Goal: Communication & Community: Participate in discussion

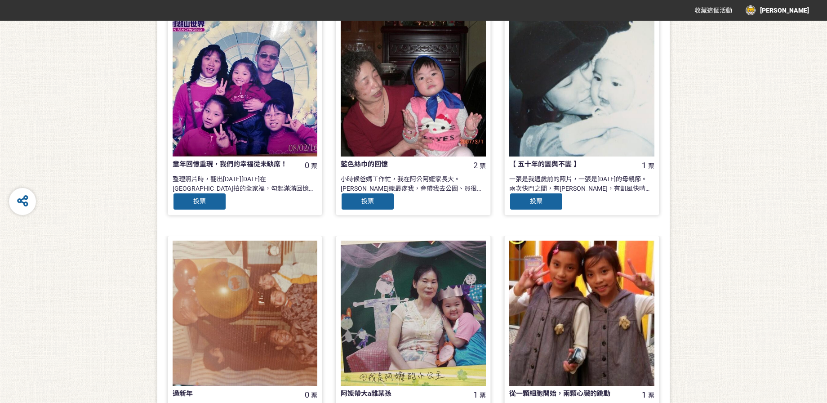
scroll to position [467, 0]
click at [539, 200] on span "投票" at bounding box center [536, 200] width 13 height 7
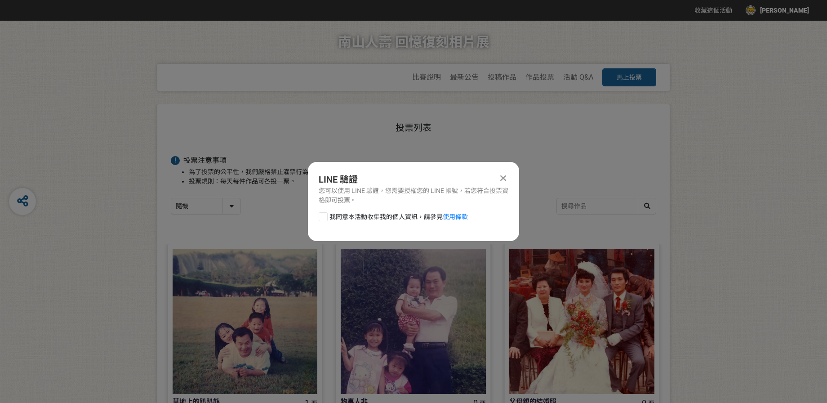
scroll to position [0, 0]
click at [325, 218] on div at bounding box center [323, 216] width 9 height 9
checkbox input "true"
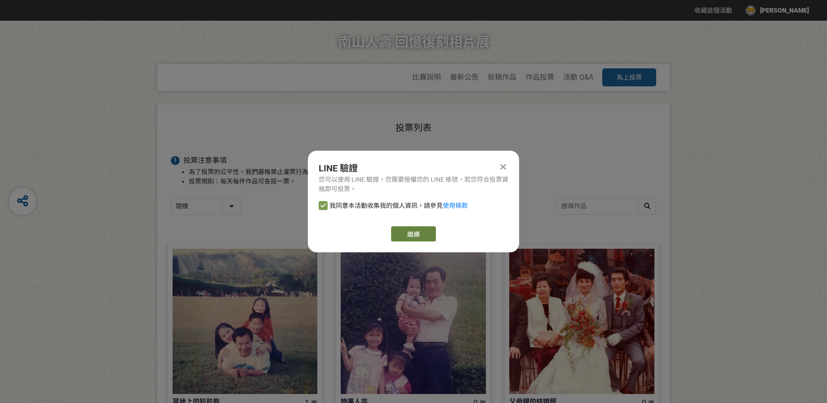
click at [413, 235] on link "繼續" at bounding box center [413, 233] width 45 height 15
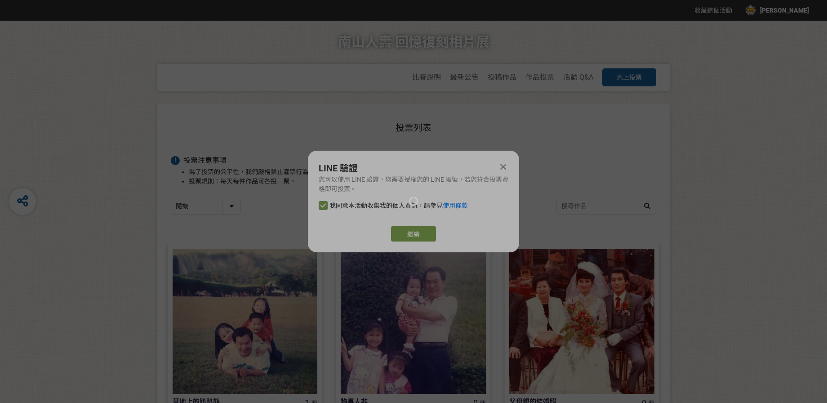
click at [415, 238] on div at bounding box center [413, 201] width 827 height 403
click at [505, 167] on div at bounding box center [413, 201] width 827 height 403
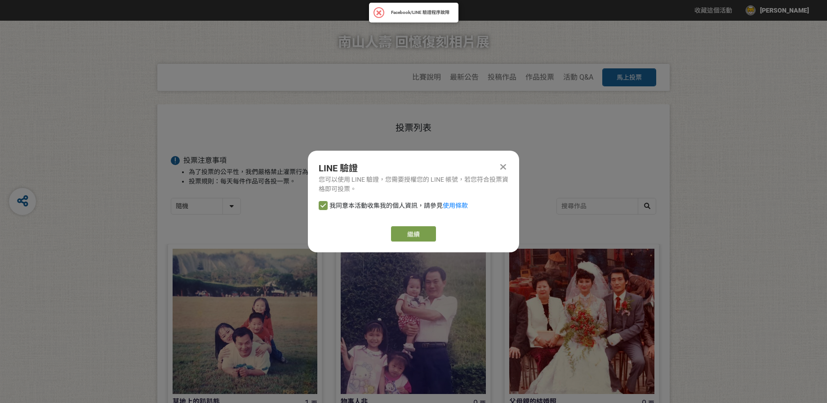
click at [504, 169] on icon at bounding box center [503, 166] width 6 height 9
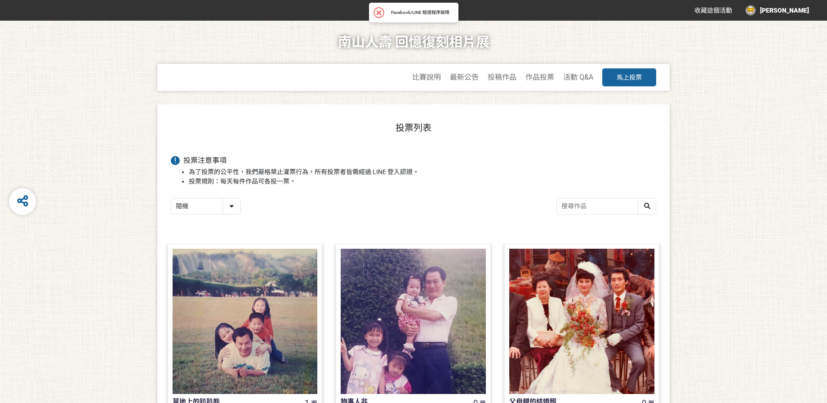
scroll to position [467, 0]
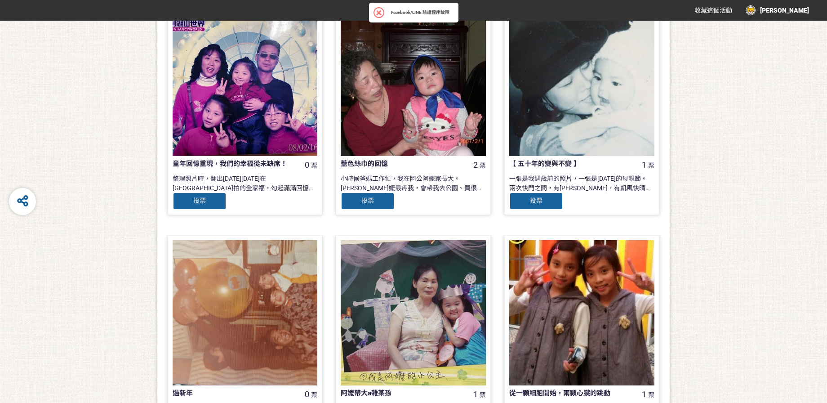
click at [574, 134] on div at bounding box center [581, 83] width 145 height 145
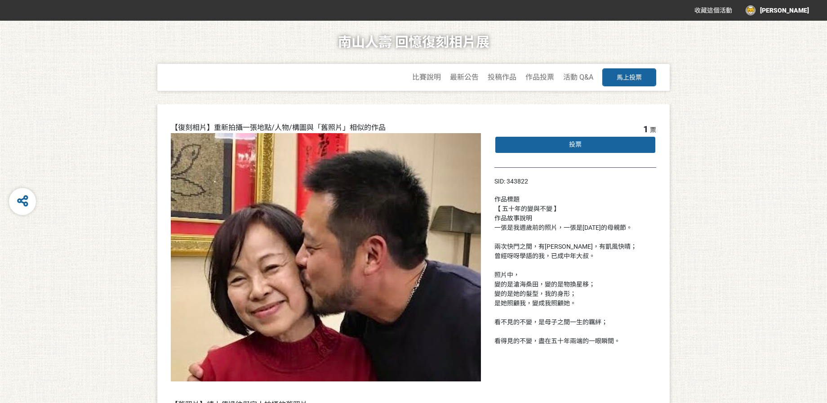
scroll to position [467, 0]
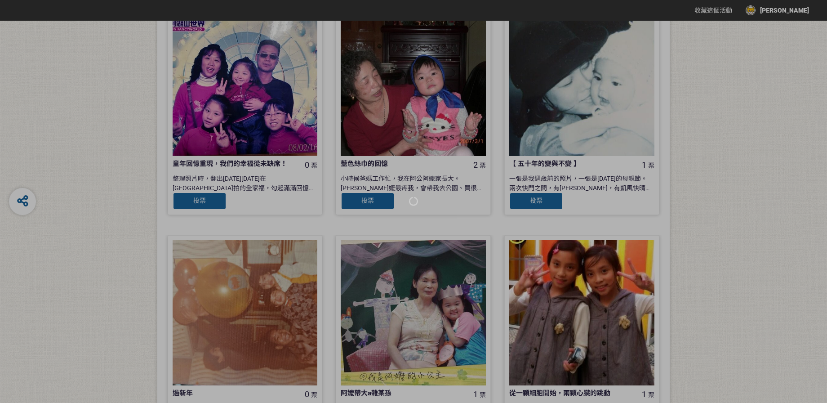
click at [698, 206] on div at bounding box center [413, 201] width 827 height 403
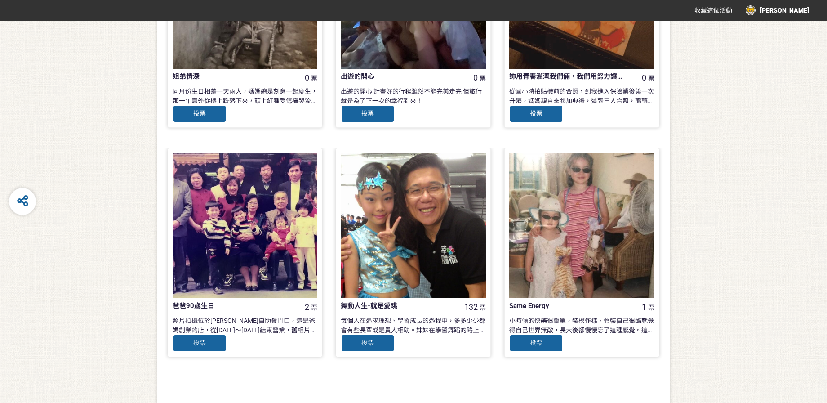
scroll to position [845, 0]
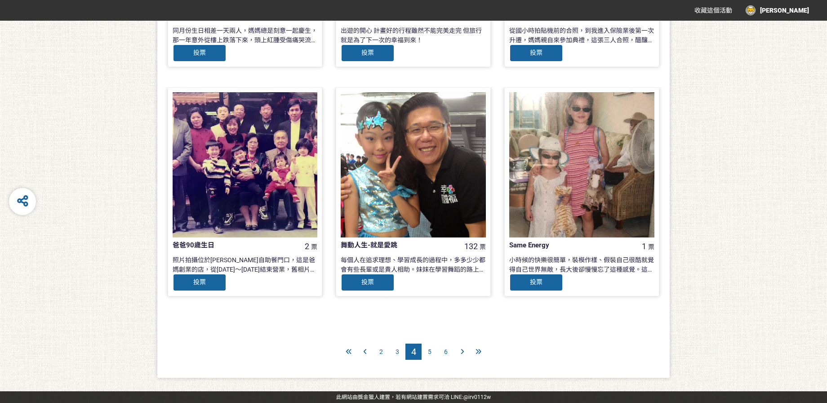
click at [397, 356] on div "3" at bounding box center [397, 351] width 16 height 16
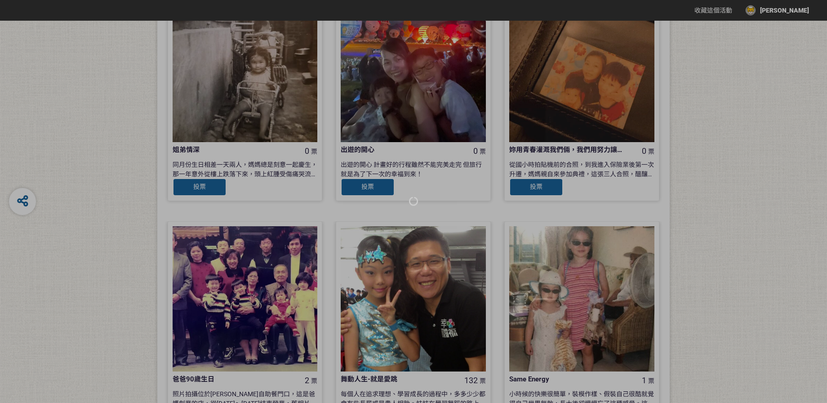
scroll to position [845, 0]
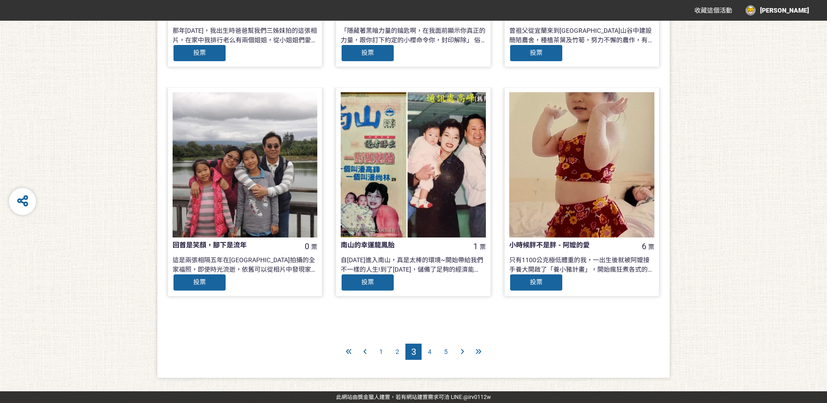
click at [381, 351] on span "1" at bounding box center [381, 351] width 4 height 7
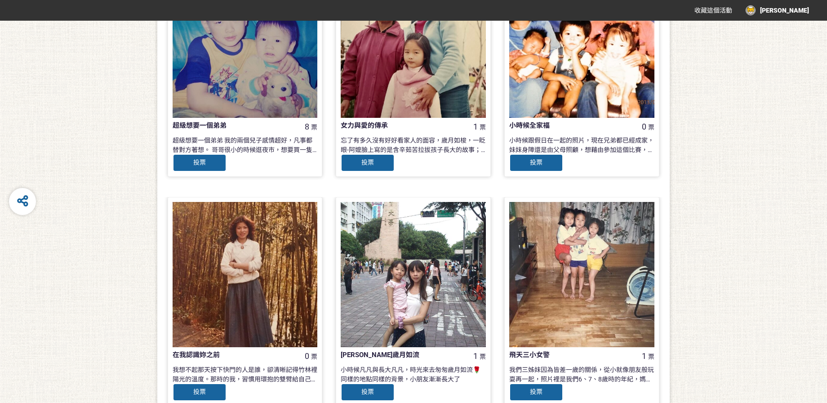
scroll to position [845, 0]
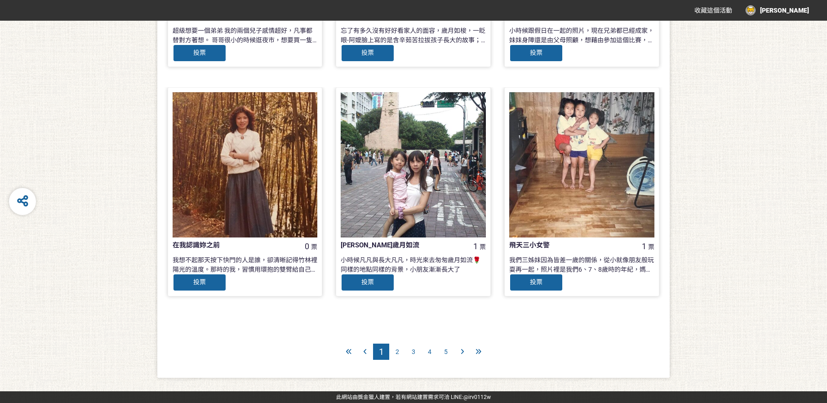
click at [394, 353] on div "2" at bounding box center [397, 351] width 16 height 16
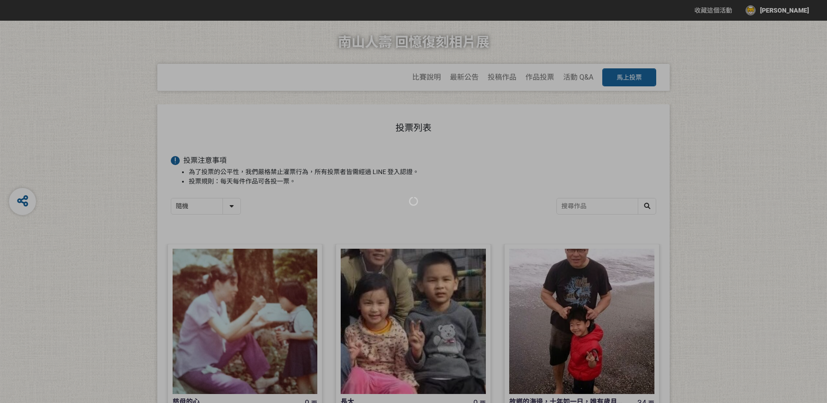
click at [752, 258] on div at bounding box center [413, 201] width 827 height 403
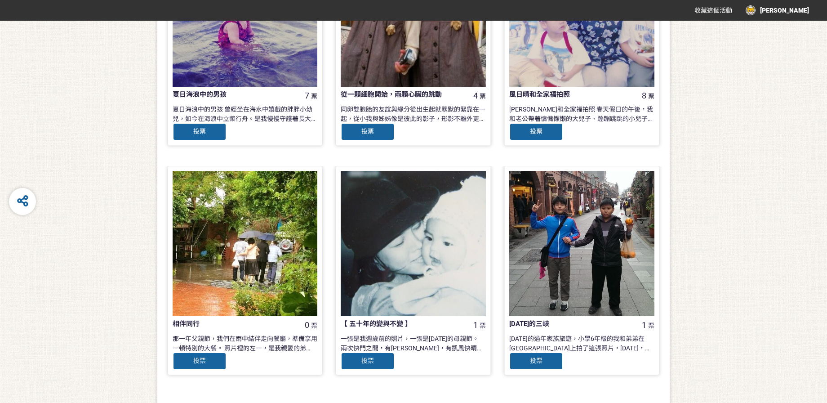
scroll to position [845, 0]
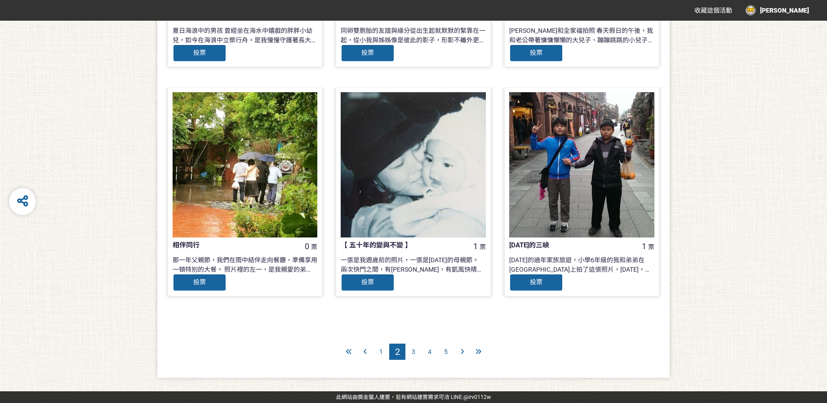
click at [445, 353] on span "5" at bounding box center [446, 351] width 4 height 7
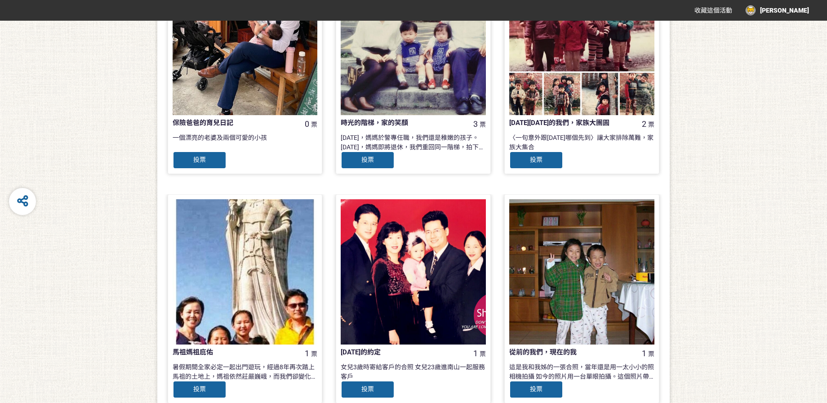
scroll to position [845, 0]
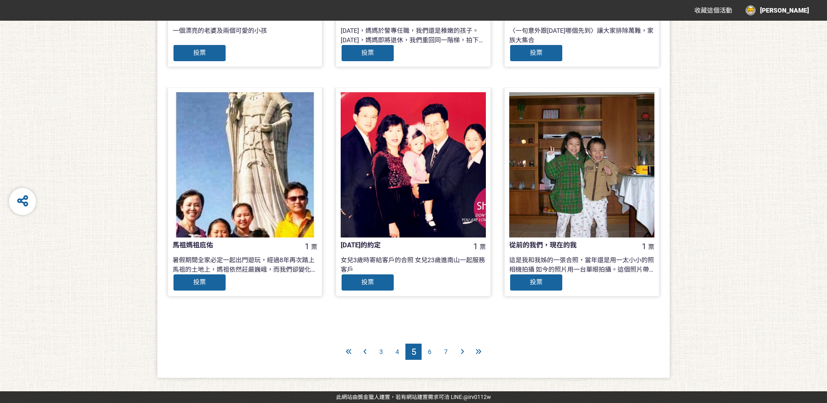
click at [383, 352] on div "3" at bounding box center [381, 351] width 16 height 16
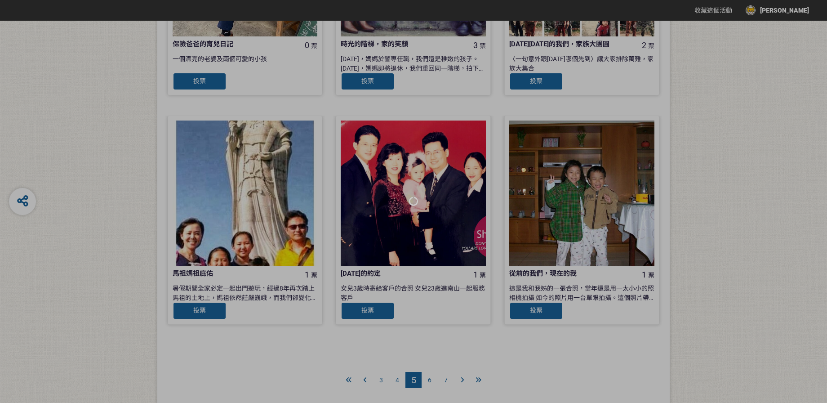
scroll to position [845, 0]
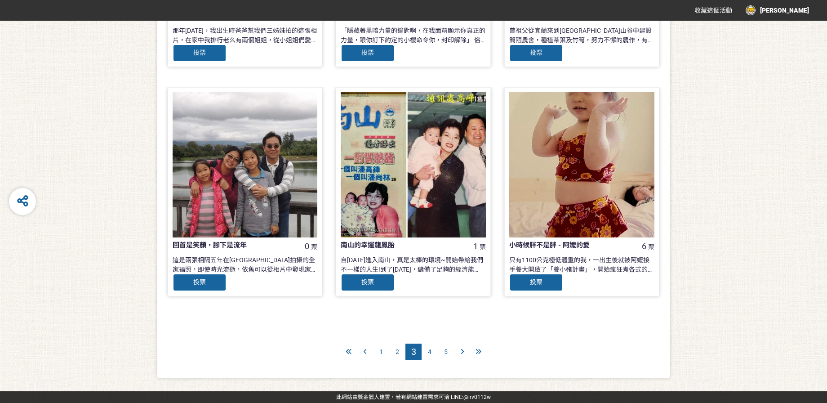
click at [381, 355] on span "1" at bounding box center [381, 351] width 4 height 7
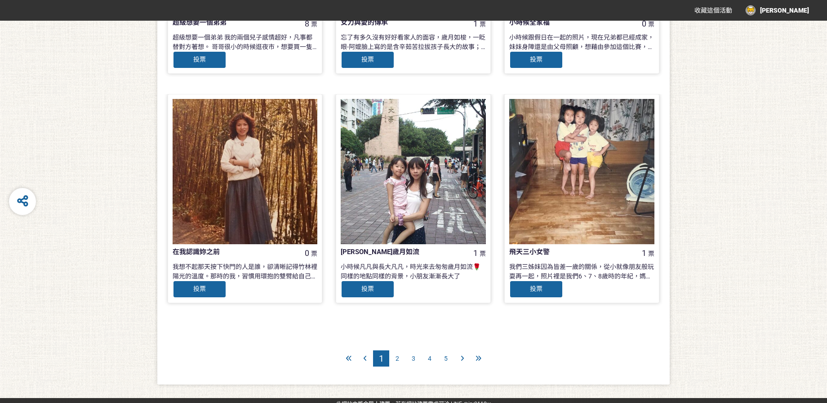
scroll to position [845, 0]
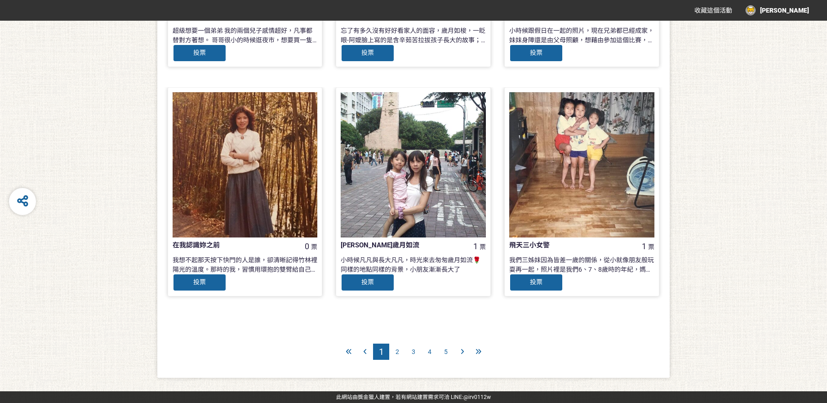
click at [397, 352] on span "2" at bounding box center [398, 351] width 4 height 7
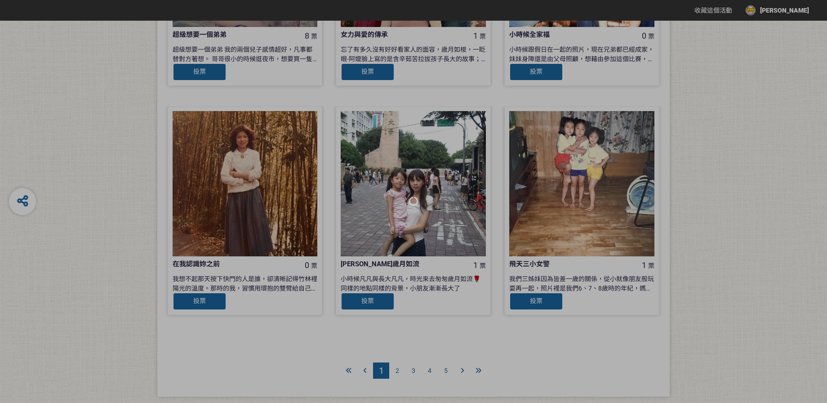
scroll to position [826, 0]
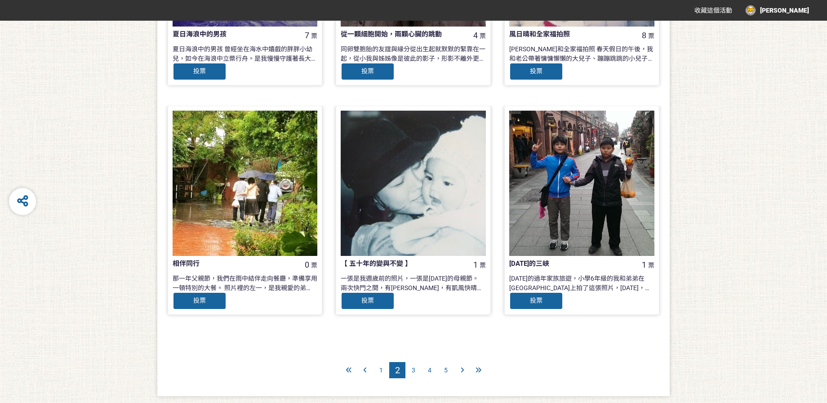
click at [468, 276] on div "一張是我週歲前的照片，一張是[DATE]的母親節。 兩次快門之間，有[PERSON_NAME]，有凱風快晴； 曾經呀呀學語的我，已成中年大叔。 照片中， 變的…" at bounding box center [413, 283] width 145 height 18
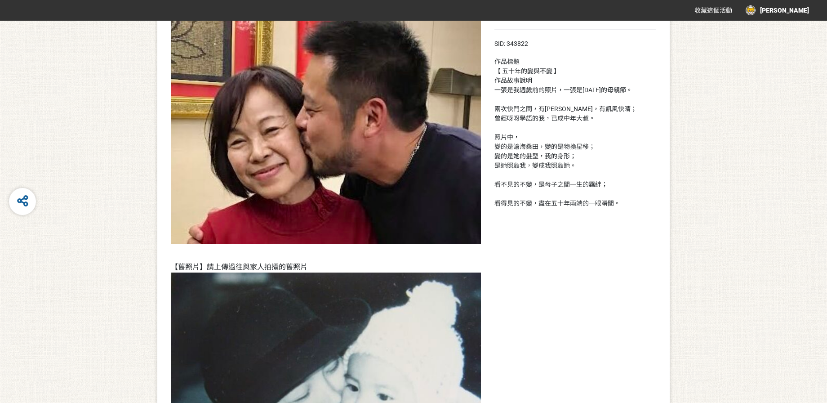
scroll to position [316, 0]
